Goal: Task Accomplishment & Management: Manage account settings

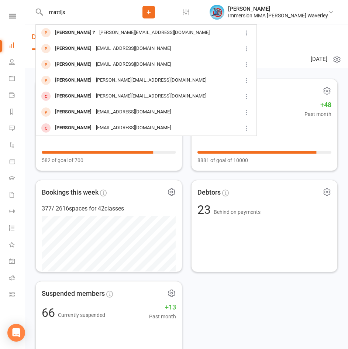
type input "mattijs"
drag, startPoint x: 100, startPoint y: 10, endPoint x: -7, endPoint y: 27, distance: 108.0
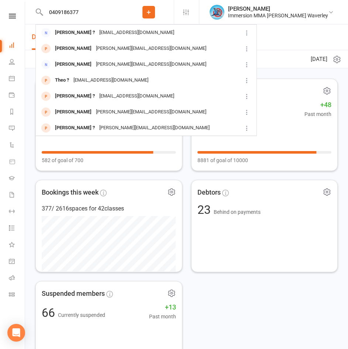
drag, startPoint x: 101, startPoint y: 14, endPoint x: 11, endPoint y: 13, distance: 89.7
click at [11, 2] on header "0409186377 [PERSON_NAME] ? [EMAIL_ADDRESS][DOMAIN_NAME] Jakob Pili [EMAIL_ADDRE…" at bounding box center [174, 2] width 348 height 0
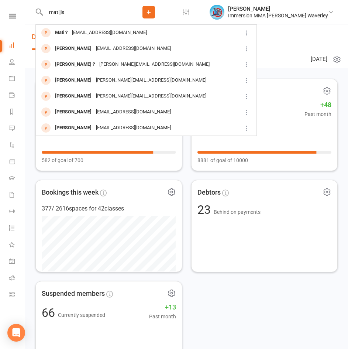
drag, startPoint x: 83, startPoint y: 13, endPoint x: -7, endPoint y: 12, distance: 90.1
drag, startPoint x: 83, startPoint y: 12, endPoint x: 6, endPoint y: 10, distance: 77.2
click at [6, 2] on header "[PERSON_NAME] ? [PERSON_NAME][EMAIL_ADDRESS][DOMAIN_NAME] [PERSON_NAME] Tie [EM…" at bounding box center [174, 2] width 348 height 0
paste input "Matth"
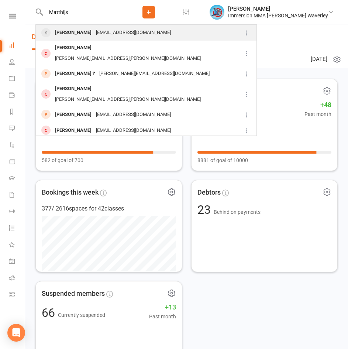
type input "Matthijs"
click at [79, 31] on div "[PERSON_NAME]" at bounding box center [73, 32] width 41 height 11
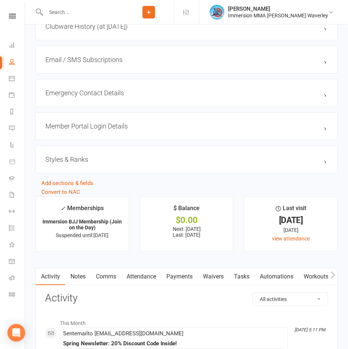
scroll to position [787, 0]
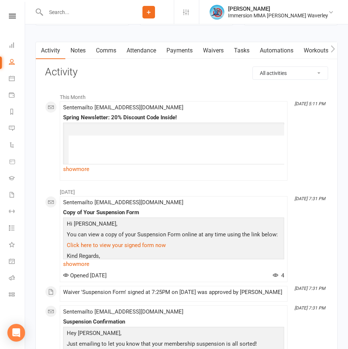
click at [217, 54] on link "Waivers" at bounding box center [213, 50] width 31 height 17
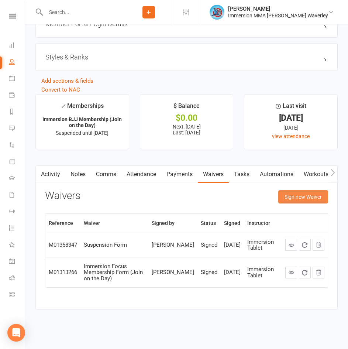
click at [296, 197] on button "Sign new Waiver" at bounding box center [303, 196] width 50 height 13
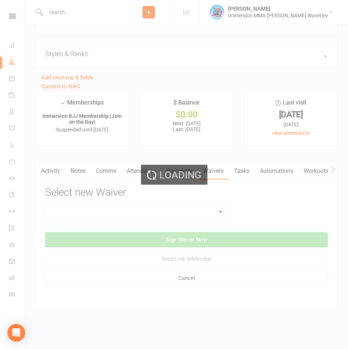
scroll to position [769, 0]
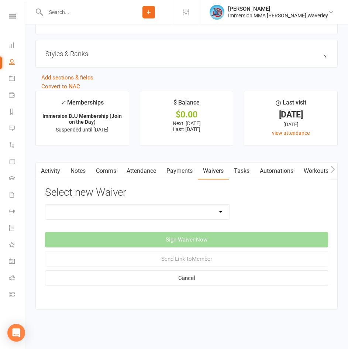
click at [107, 217] on select "Cancellation Form Immersion 10 Class Pass Form Immersion 10 Class Pass Form (Pa…" at bounding box center [137, 211] width 184 height 15
select select "10639"
click at [45, 204] on select "Cancellation Form Immersion 10 Class Pass Form Immersion 10 Class Pass Form (Pa…" at bounding box center [137, 211] width 184 height 15
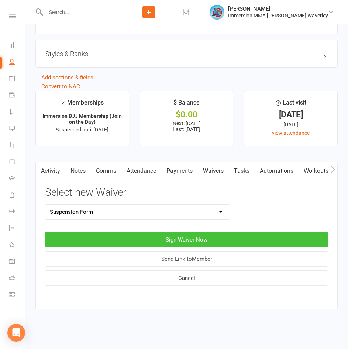
click at [158, 244] on button "Sign Waiver Now" at bounding box center [186, 240] width 283 height 16
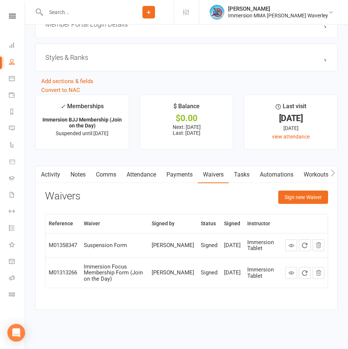
scroll to position [766, 0]
drag, startPoint x: 300, startPoint y: 196, endPoint x: 264, endPoint y: 210, distance: 39.6
click at [300, 196] on button "Sign new Waiver" at bounding box center [303, 196] width 50 height 13
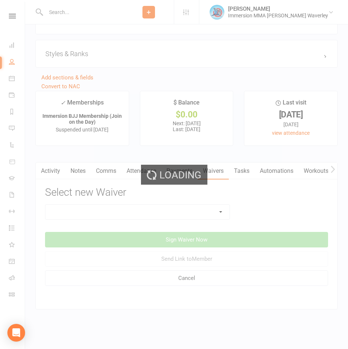
scroll to position [769, 0]
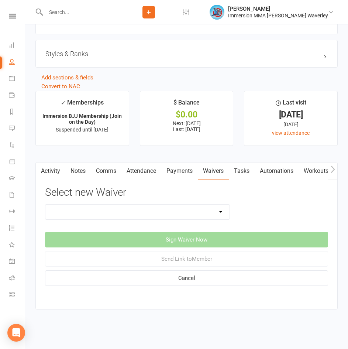
click at [99, 216] on select "Cancellation Form Immersion 10 Class Pass Form Immersion 10 Class Pass Form (Pa…" at bounding box center [137, 211] width 184 height 15
click at [45, 204] on select "Cancellation Form Immersion 10 Class Pass Form Immersion 10 Class Pass Form (Pa…" at bounding box center [137, 211] width 184 height 15
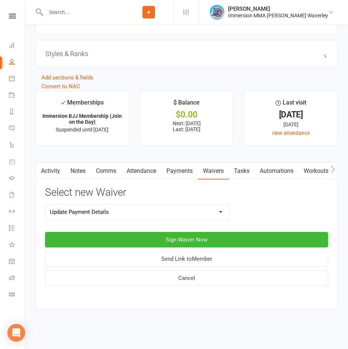
click at [104, 206] on select "Cancellation Form Immersion 10 Class Pass Form Immersion 10 Class Pass Form (Pa…" at bounding box center [137, 211] width 184 height 15
select select "10639"
click at [45, 204] on select "Cancellation Form Immersion 10 Class Pass Form Immersion 10 Class Pass Form (Pa…" at bounding box center [137, 211] width 184 height 15
click at [176, 257] on button "Send Link to Member" at bounding box center [186, 259] width 283 height 16
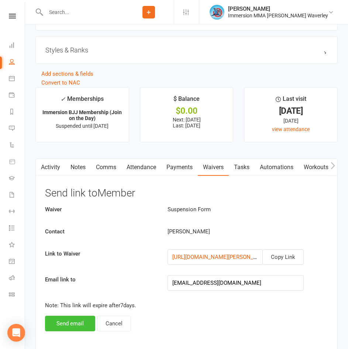
click at [82, 323] on button "Send email" at bounding box center [70, 324] width 50 height 16
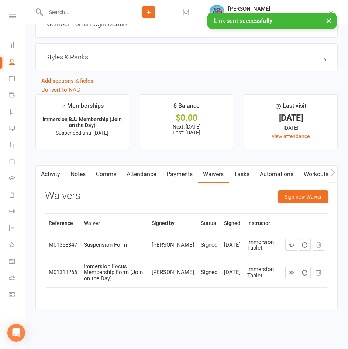
click at [80, 176] on link "Notes" at bounding box center [77, 174] width 25 height 17
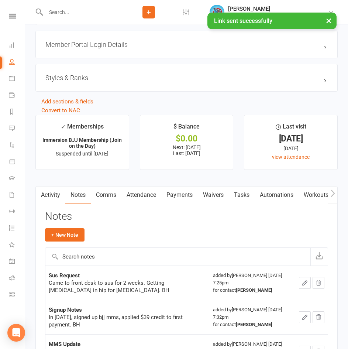
scroll to position [769, 0]
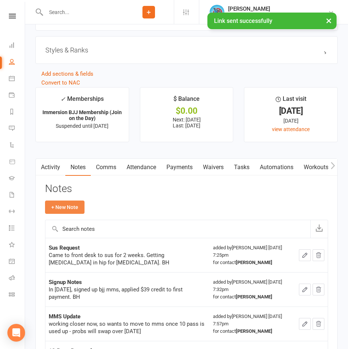
click at [70, 210] on button "+ New Note" at bounding box center [64, 206] width 39 height 13
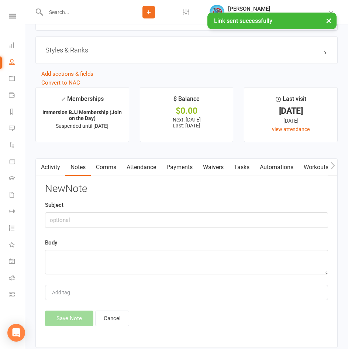
click at [71, 233] on div "New Note Subject Body Add tag Save Note Cancel" at bounding box center [186, 254] width 283 height 143
click at [74, 223] on input "text" at bounding box center [186, 220] width 283 height 16
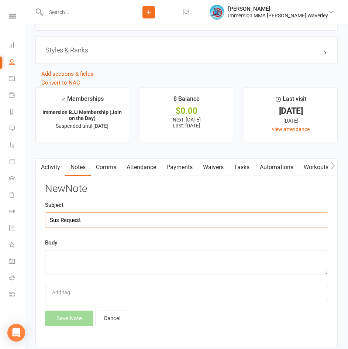
type input "Sus Request"
type textarea "still needs a bit more time for his hip"
drag, startPoint x: 83, startPoint y: 320, endPoint x: 91, endPoint y: 330, distance: 12.9
click at [83, 320] on button "Save Note" at bounding box center [69, 318] width 48 height 16
